Goal: Task Accomplishment & Management: Use online tool/utility

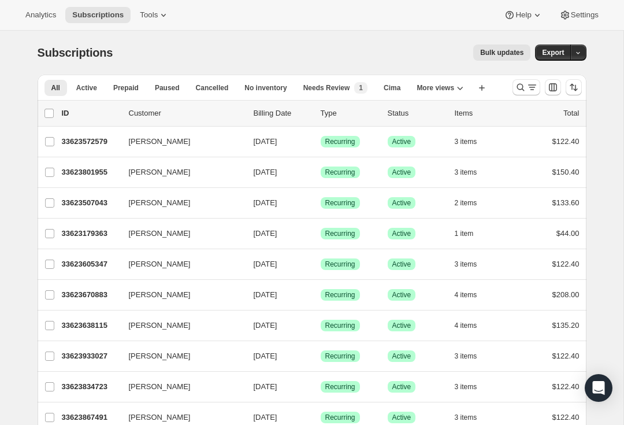
click at [525, 83] on icon "Search and filter results" at bounding box center [521, 88] width 12 height 12
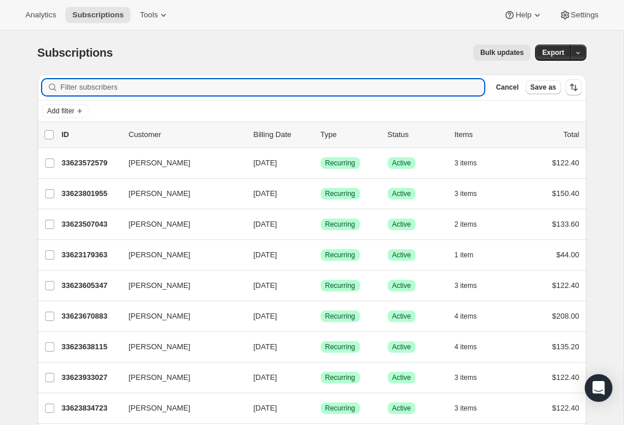
click at [164, 86] on input "Filter subscribers" at bounding box center [273, 87] width 424 height 16
click at [97, 90] on input "Filter subscribers" at bounding box center [273, 87] width 424 height 16
paste input "[EMAIL_ADDRESS][PERSON_NAME][DOMAIN_NAME]"
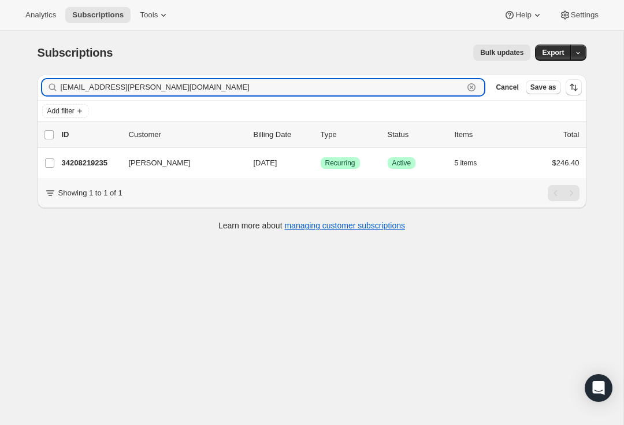
type input "[EMAIL_ADDRESS][PERSON_NAME][DOMAIN_NAME]"
click at [93, 165] on p "34208219235" at bounding box center [91, 163] width 58 height 12
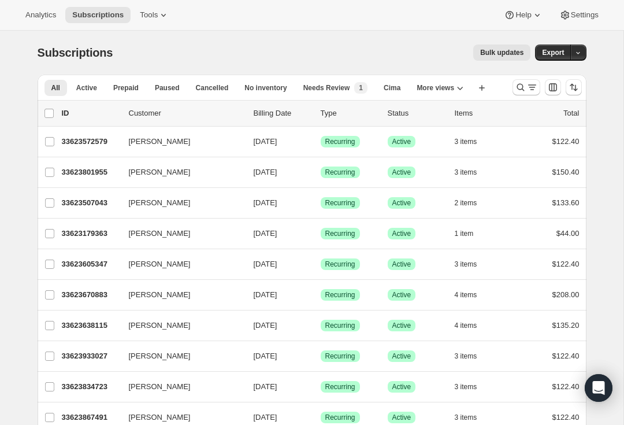
click at [518, 84] on icon "Search and filter results" at bounding box center [521, 88] width 12 height 12
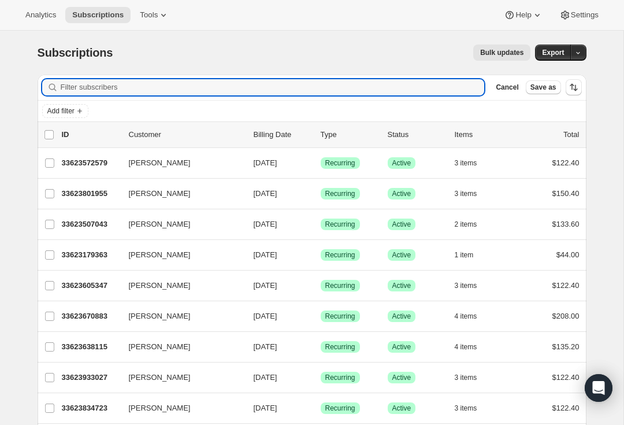
click at [175, 86] on input "Filter subscribers" at bounding box center [273, 87] width 424 height 16
click at [102, 90] on input "Filter subscribers" at bounding box center [273, 87] width 424 height 16
paste input "[EMAIL_ADDRESS][PERSON_NAME][DOMAIN_NAME]"
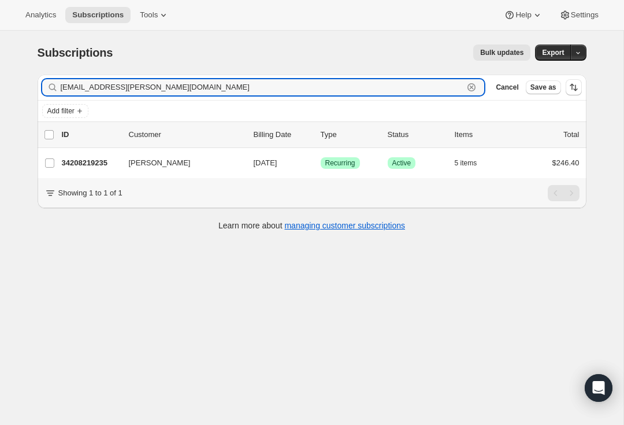
type input "[EMAIL_ADDRESS][PERSON_NAME][DOMAIN_NAME]"
click at [84, 168] on p "34208219235" at bounding box center [91, 163] width 58 height 12
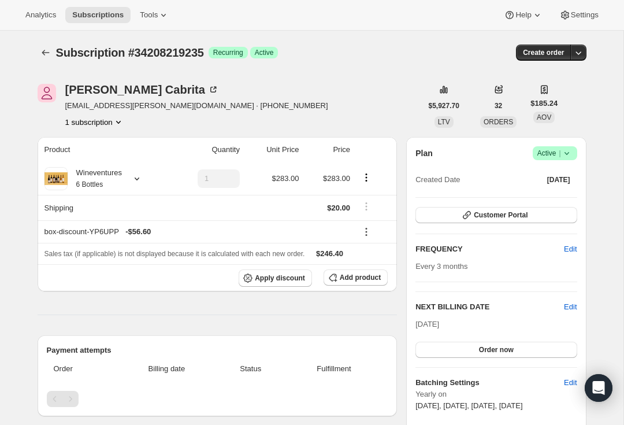
click at [551, 57] on button "Create order" at bounding box center [543, 53] width 55 height 16
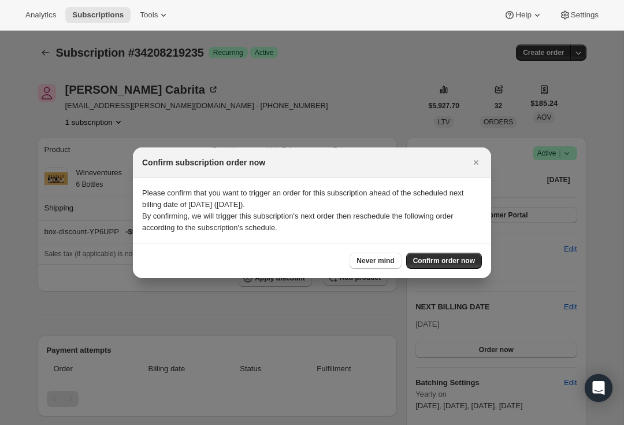
click at [459, 261] on span "Confirm order now" at bounding box center [444, 260] width 62 height 9
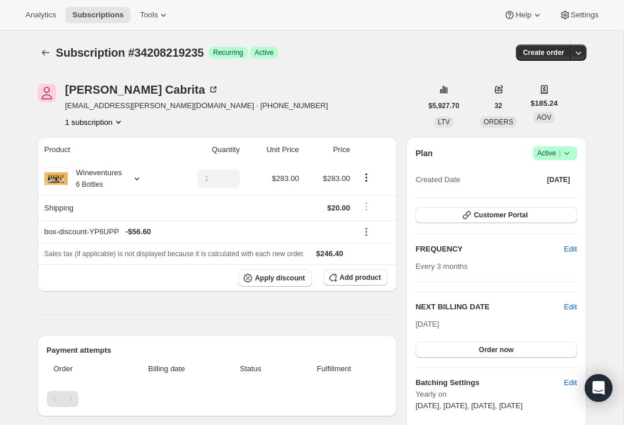
click at [549, 53] on span "Create order" at bounding box center [543, 52] width 41 height 9
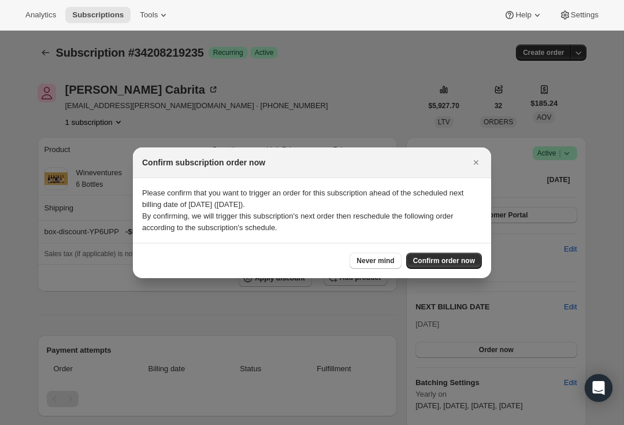
click at [479, 160] on icon "Close" at bounding box center [477, 163] width 12 height 12
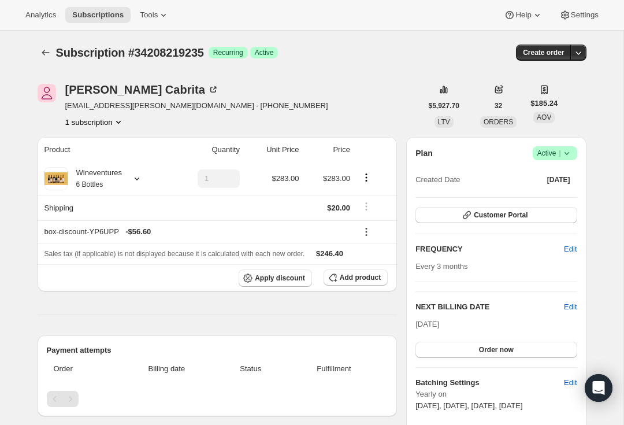
click at [579, 51] on icon "button" at bounding box center [579, 53] width 12 height 12
click at [553, 102] on span "Create custom one-time order" at bounding box center [530, 97] width 100 height 12
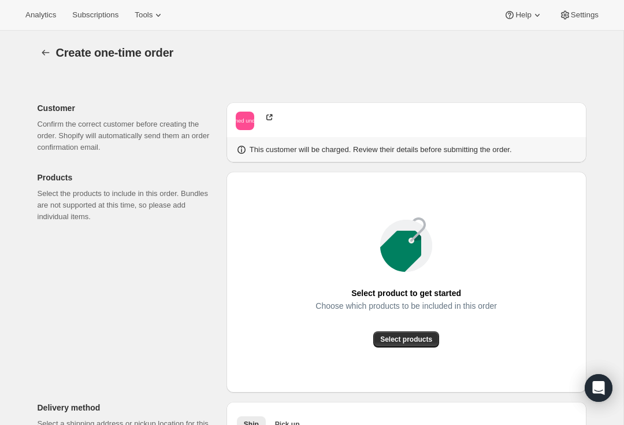
radio input "true"
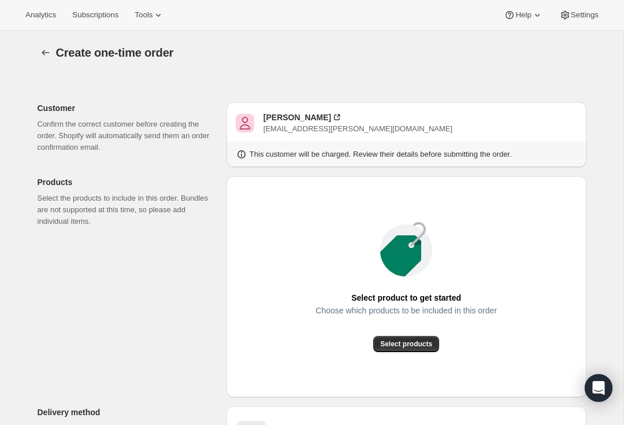
click at [424, 340] on span "Select products" at bounding box center [406, 343] width 52 height 9
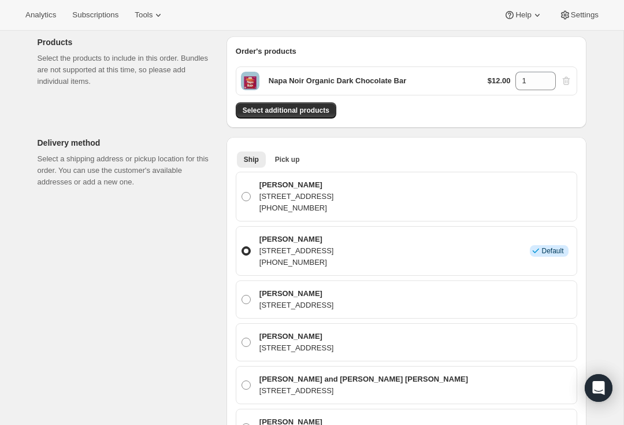
scroll to position [136, 0]
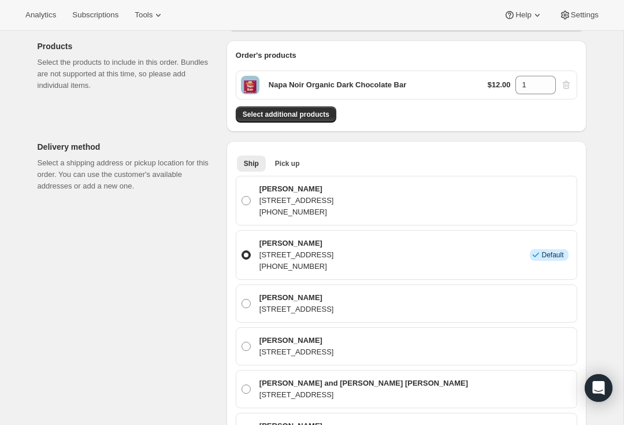
click at [288, 162] on span "Pick up" at bounding box center [287, 163] width 25 height 9
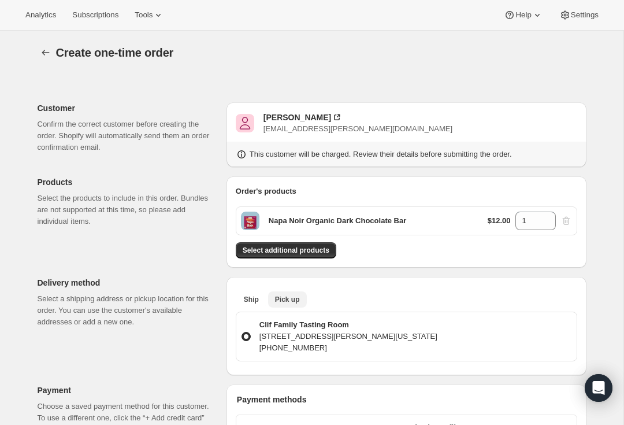
scroll to position [0, 0]
